Goal: Information Seeking & Learning: Learn about a topic

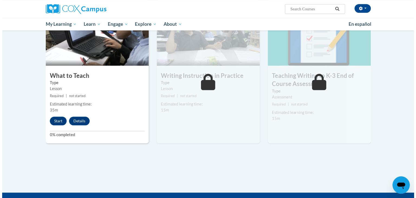
scroll to position [280, 0]
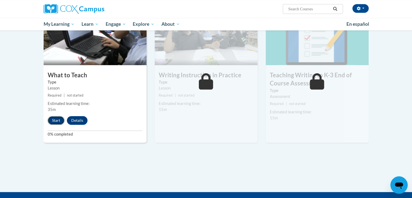
click at [50, 119] on button "Start" at bounding box center [56, 120] width 17 height 9
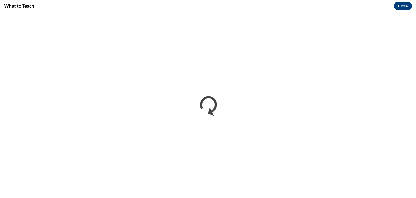
scroll to position [0, 0]
click at [351, 8] on div "What to Teach Close" at bounding box center [208, 6] width 416 height 12
